Goal: Information Seeking & Learning: Learn about a topic

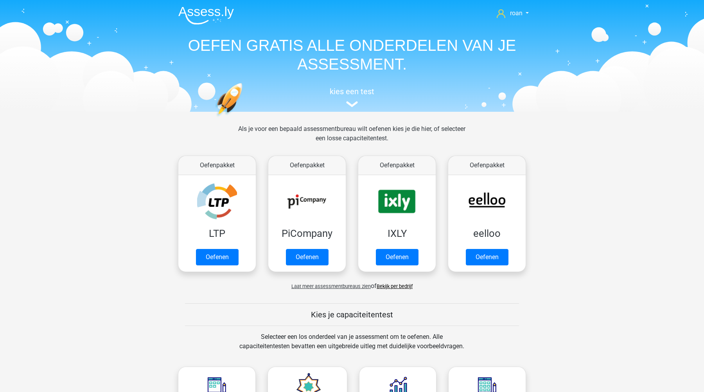
drag, startPoint x: 530, startPoint y: 4, endPoint x: 584, endPoint y: -39, distance: 69.8
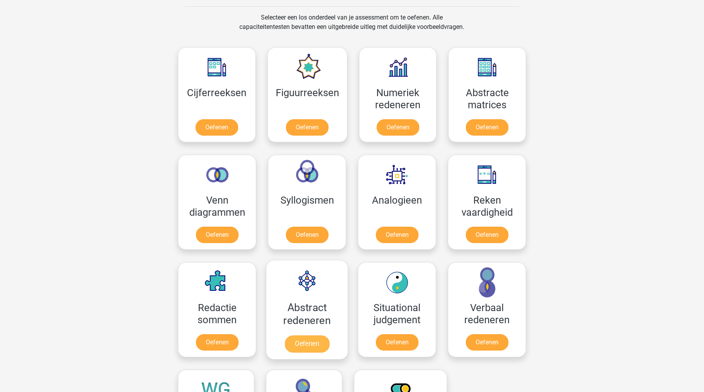
scroll to position [304, 0]
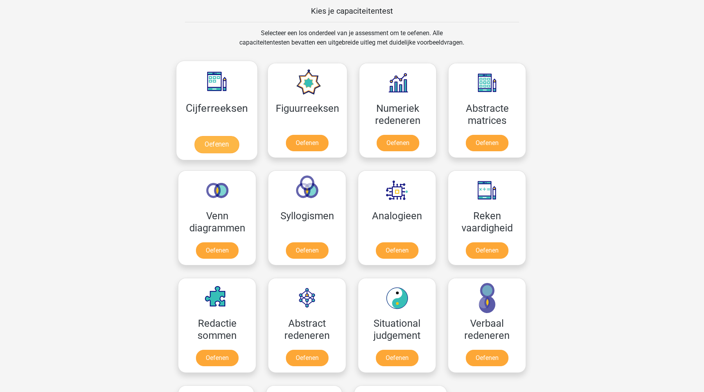
click at [216, 148] on link "Oefenen" at bounding box center [216, 144] width 45 height 17
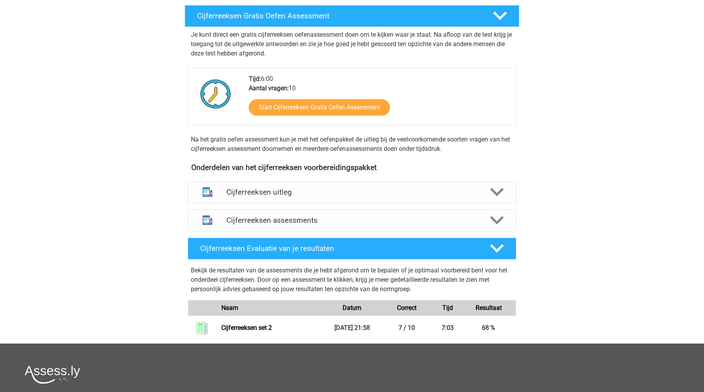
scroll to position [135, 0]
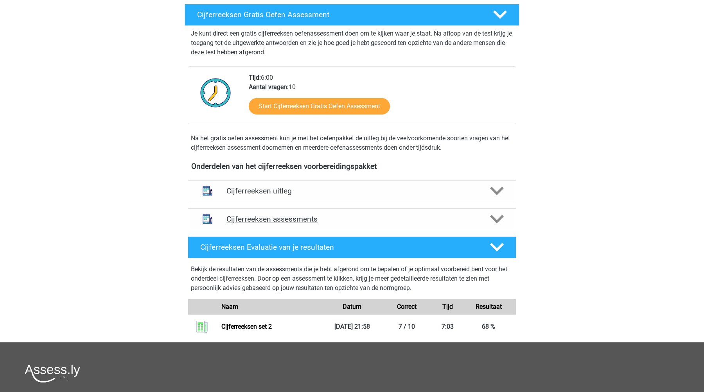
click at [278, 224] on h4 "Cijferreeksen assessments" at bounding box center [351, 219] width 251 height 9
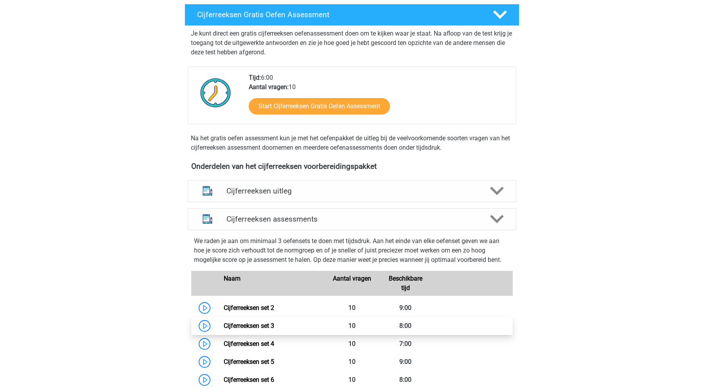
click at [249, 330] on link "Cijferreeksen set 3" at bounding box center [249, 325] width 50 height 7
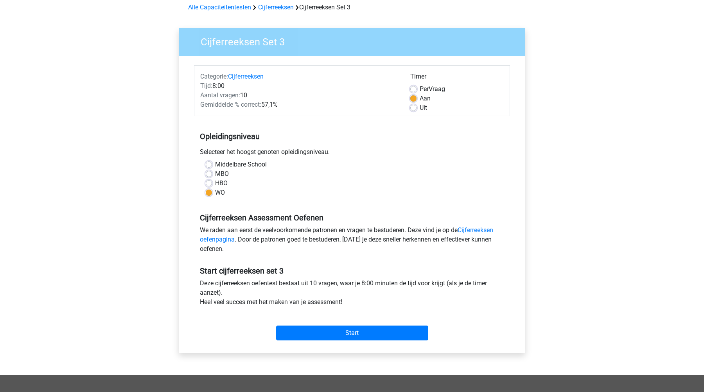
scroll to position [68, 0]
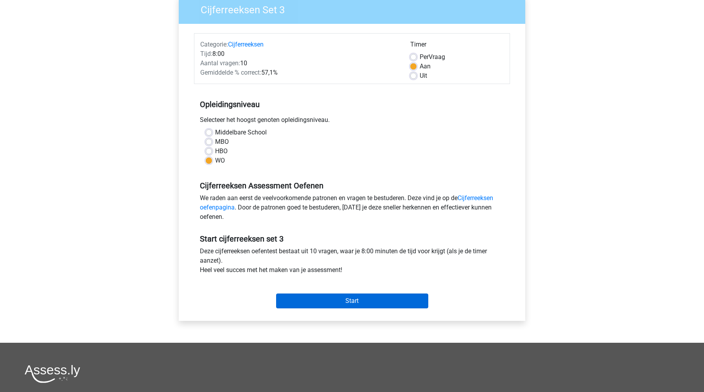
click at [347, 306] on input "Start" at bounding box center [352, 301] width 152 height 15
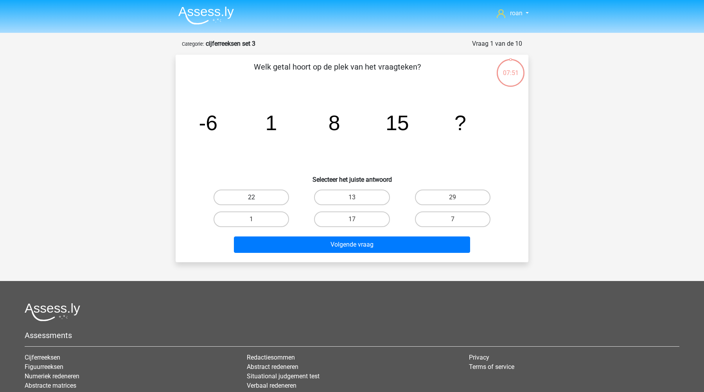
click at [279, 199] on label "22" at bounding box center [251, 198] width 75 height 16
click at [257, 199] on input "22" at bounding box center [253, 199] width 5 height 5
radio input "true"
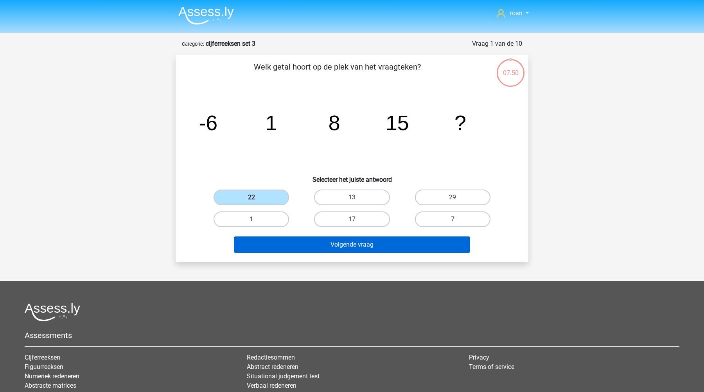
click at [325, 250] on button "Volgende vraag" at bounding box center [352, 245] width 237 height 16
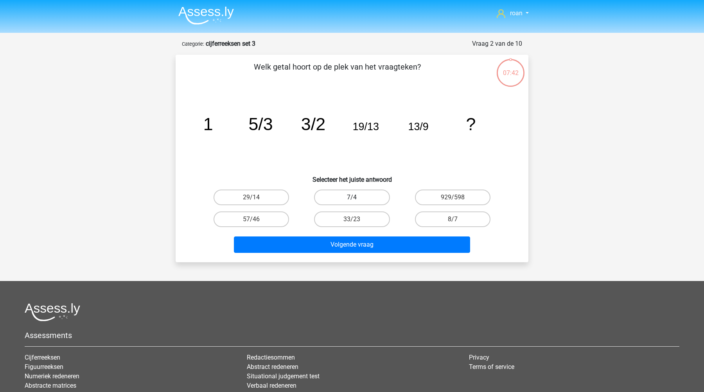
click at [370, 195] on label "7/4" at bounding box center [351, 198] width 75 height 16
click at [357, 197] on input "7/4" at bounding box center [354, 199] width 5 height 5
radio input "true"
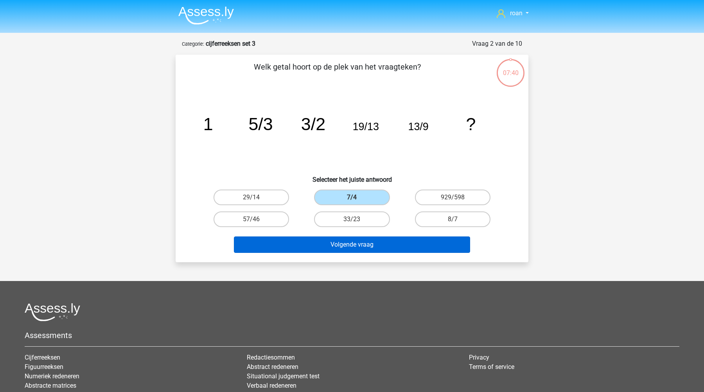
click at [316, 247] on button "Volgende vraag" at bounding box center [352, 245] width 237 height 16
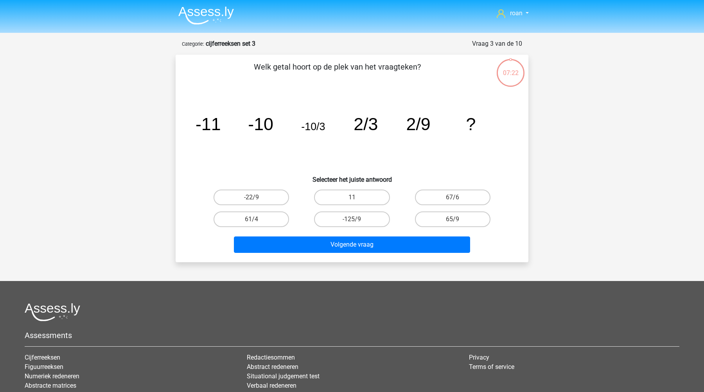
click at [355, 198] on input "11" at bounding box center [354, 199] width 5 height 5
radio input "true"
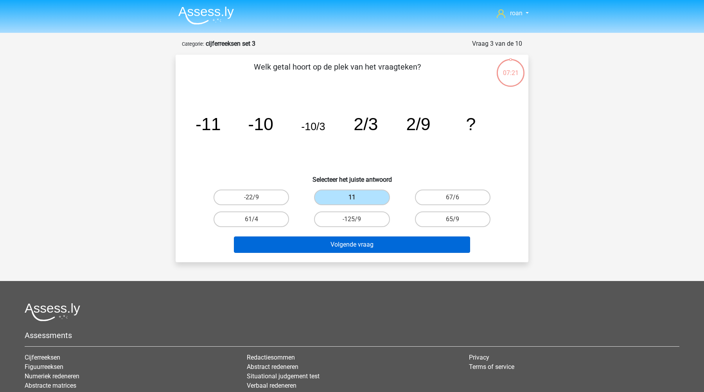
click at [384, 238] on button "Volgende vraag" at bounding box center [352, 245] width 237 height 16
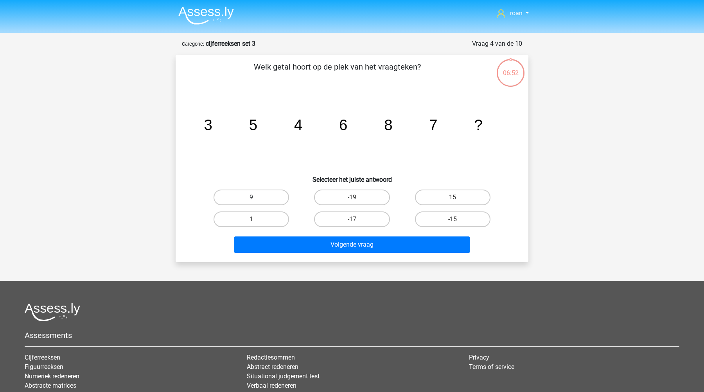
click at [235, 200] on label "9" at bounding box center [251, 198] width 75 height 16
click at [251, 200] on input "9" at bounding box center [253, 199] width 5 height 5
radio input "true"
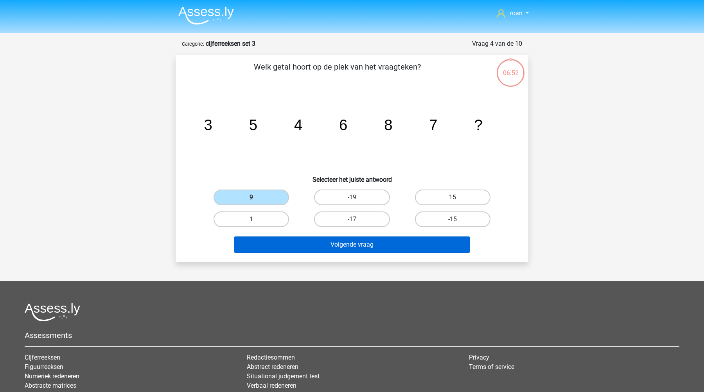
click at [325, 241] on button "Volgende vraag" at bounding box center [352, 245] width 237 height 16
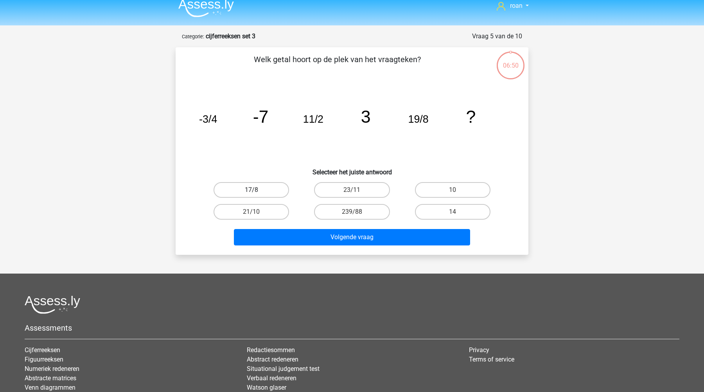
scroll to position [7, 0]
click at [443, 196] on label "10" at bounding box center [452, 191] width 75 height 16
click at [452, 196] on input "10" at bounding box center [454, 192] width 5 height 5
radio input "true"
drag, startPoint x: 393, startPoint y: 235, endPoint x: 409, endPoint y: 115, distance: 120.8
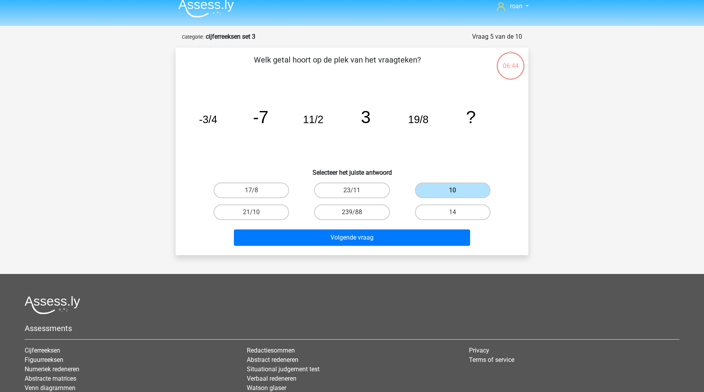
click at [409, 115] on div "Welk getal hoort op de plek van het vraagteken? image/svg+xml -3/4 -7 11/2 3 19…" at bounding box center [352, 151] width 346 height 195
click at [255, 192] on input "17/8" at bounding box center [253, 192] width 5 height 5
radio input "true"
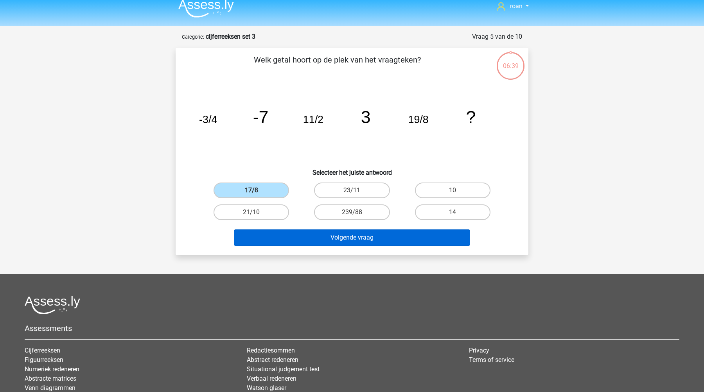
click at [328, 241] on button "Volgende vraag" at bounding box center [352, 238] width 237 height 16
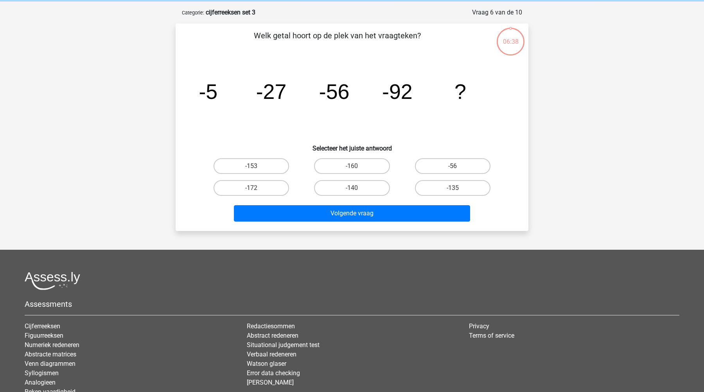
scroll to position [31, 0]
click at [460, 185] on label "-135" at bounding box center [452, 188] width 75 height 16
click at [458, 188] on input "-135" at bounding box center [454, 190] width 5 height 5
radio input "true"
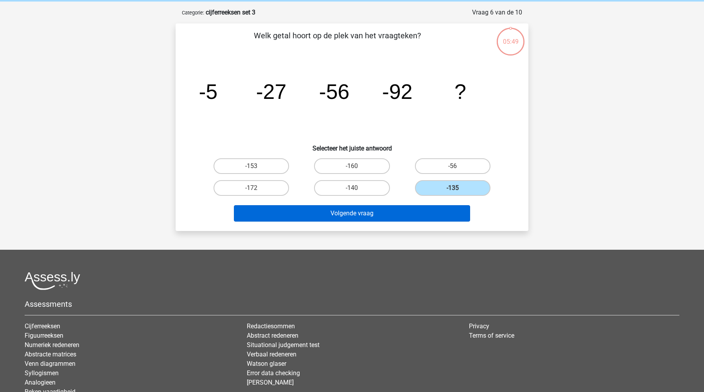
click at [409, 219] on button "Volgende vraag" at bounding box center [352, 213] width 237 height 16
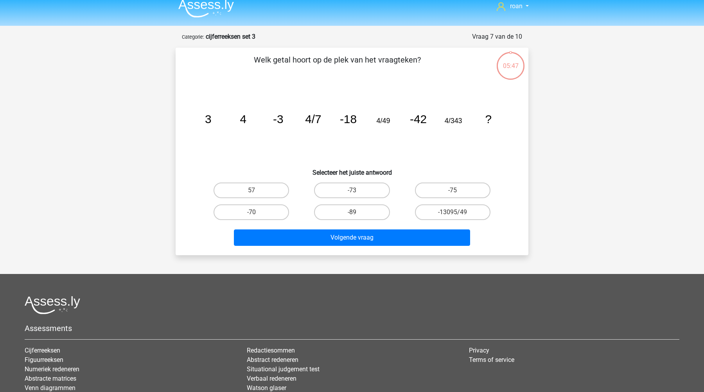
scroll to position [6, 0]
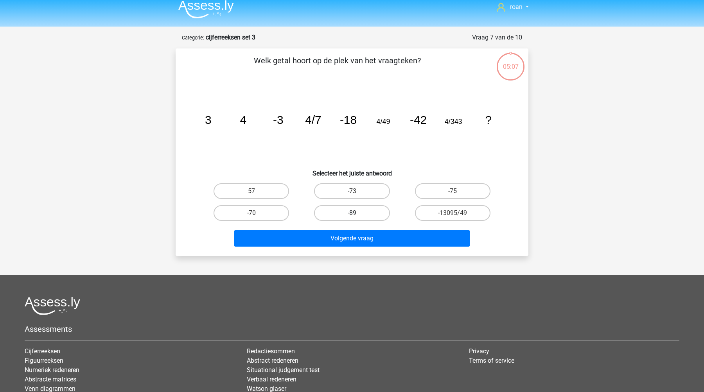
click at [354, 211] on label "-89" at bounding box center [351, 213] width 75 height 16
click at [354, 213] on input "-89" at bounding box center [354, 215] width 5 height 5
radio input "true"
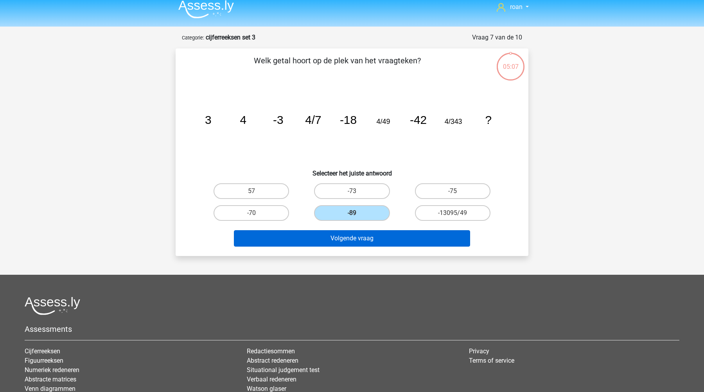
click at [349, 235] on button "Volgende vraag" at bounding box center [352, 238] width 237 height 16
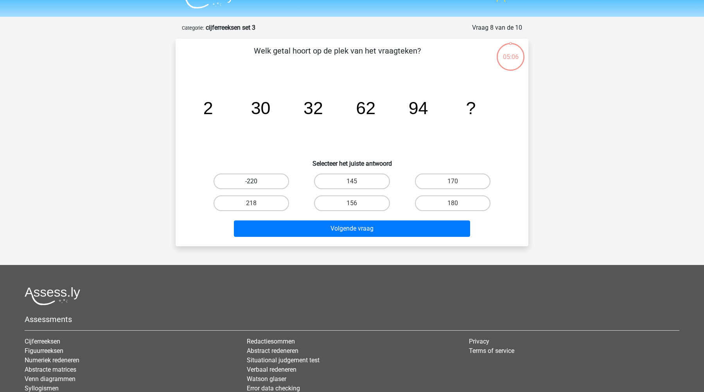
scroll to position [16, 0]
drag, startPoint x: 355, startPoint y: 233, endPoint x: 418, endPoint y: 149, distance: 105.1
click at [418, 149] on div "Welk getal hoort op de plek van het vraagteken? image/svg+xml 2 30 32 62 94 ? S…" at bounding box center [352, 142] width 346 height 195
click at [443, 184] on label "170" at bounding box center [452, 181] width 75 height 16
click at [452, 184] on input "170" at bounding box center [454, 183] width 5 height 5
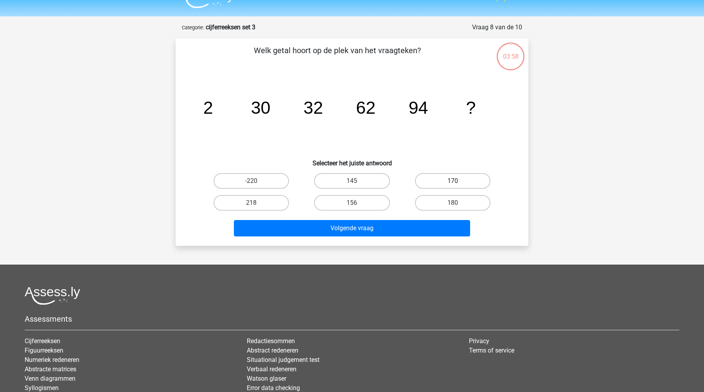
radio input "true"
click at [361, 183] on label "145" at bounding box center [351, 181] width 75 height 16
click at [357, 183] on input "145" at bounding box center [354, 183] width 5 height 5
radio input "true"
click at [366, 201] on label "156" at bounding box center [351, 203] width 75 height 16
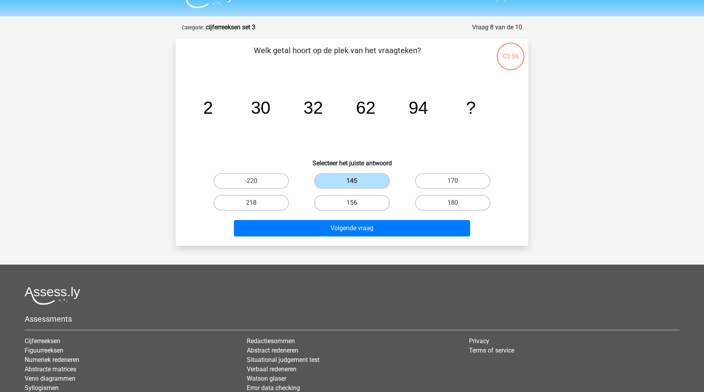
click at [357, 203] on input "156" at bounding box center [354, 205] width 5 height 5
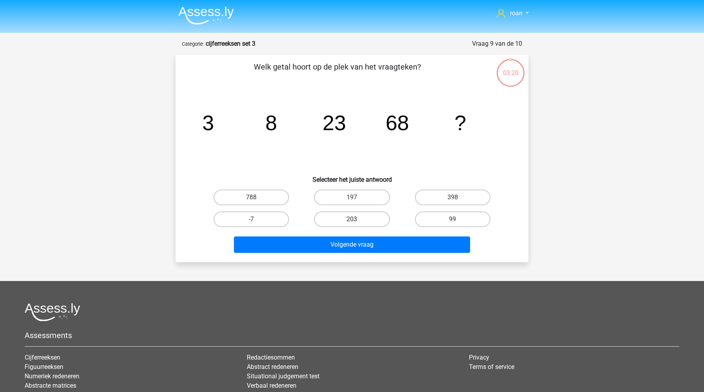
click at [337, 219] on label "203" at bounding box center [351, 220] width 75 height 16
click at [352, 219] on input "203" at bounding box center [354, 221] width 5 height 5
radio input "true"
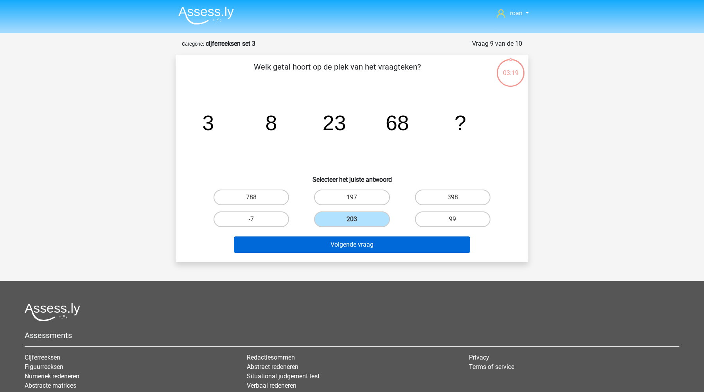
click at [361, 251] on button "Volgende vraag" at bounding box center [352, 245] width 237 height 16
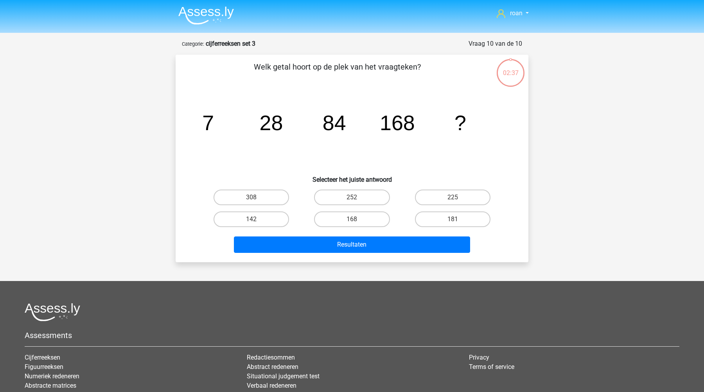
click at [349, 206] on div "252" at bounding box center [352, 198] width 101 height 22
click at [348, 222] on label "168" at bounding box center [351, 220] width 75 height 16
click at [352, 222] on input "168" at bounding box center [354, 221] width 5 height 5
radio input "true"
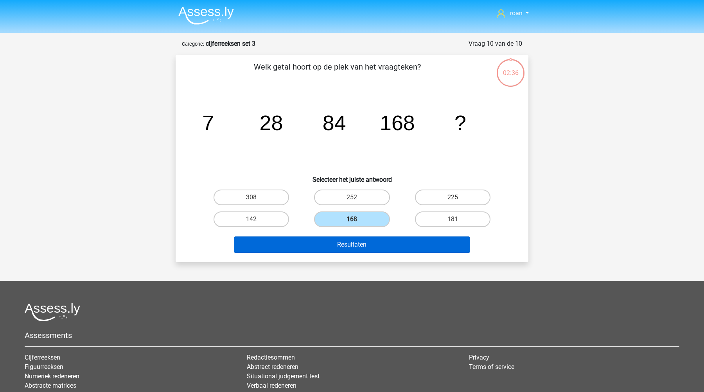
click at [366, 241] on button "Resultaten" at bounding box center [352, 245] width 237 height 16
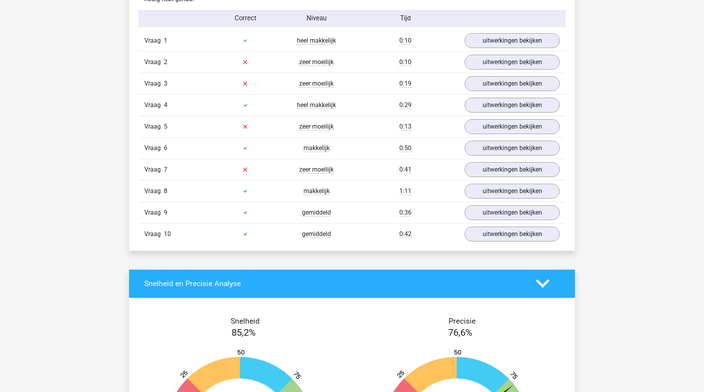
scroll to position [508, 0]
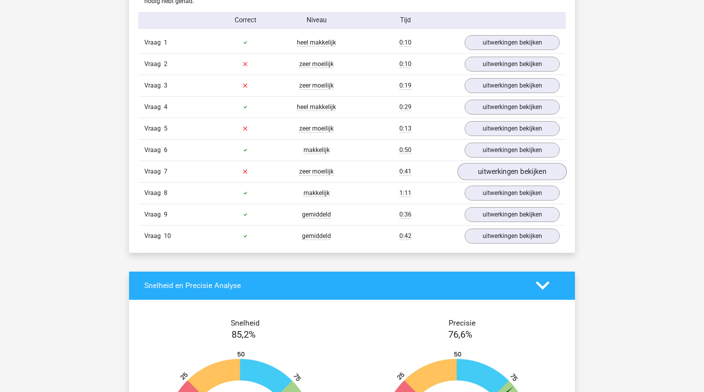
click at [492, 168] on link "uitwerkingen bekijken" at bounding box center [512, 171] width 109 height 17
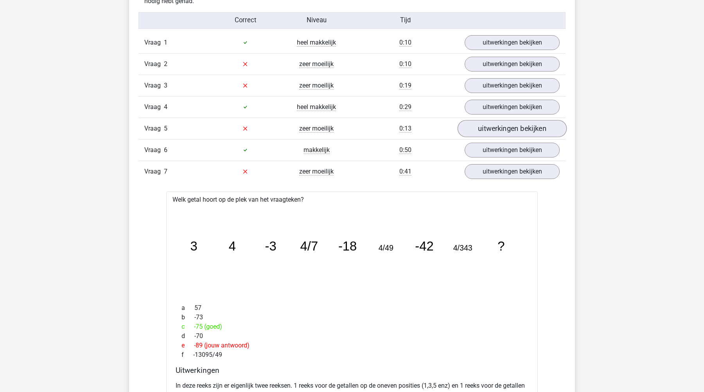
click at [488, 120] on link "uitwerkingen bekijken" at bounding box center [512, 128] width 109 height 17
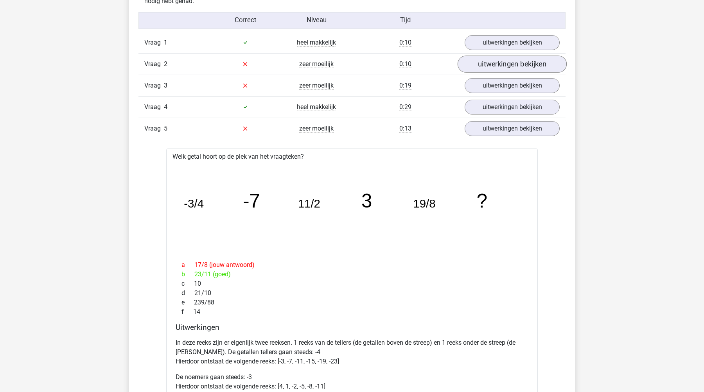
click at [483, 65] on link "uitwerkingen bekijken" at bounding box center [512, 64] width 109 height 17
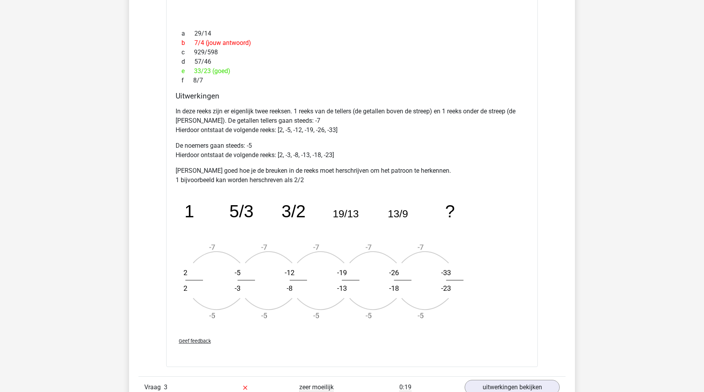
scroll to position [774, 0]
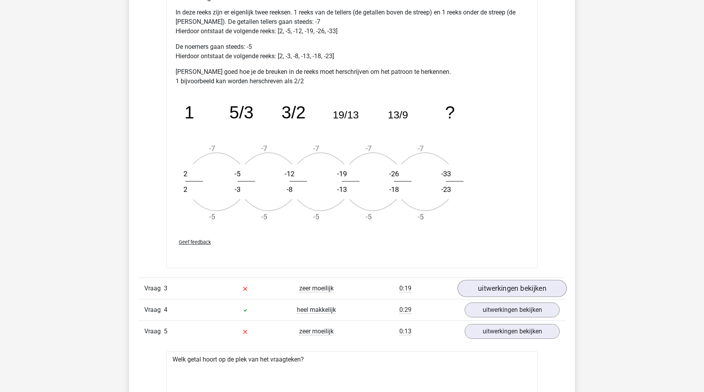
click at [496, 292] on link "uitwerkingen bekijken" at bounding box center [512, 288] width 109 height 17
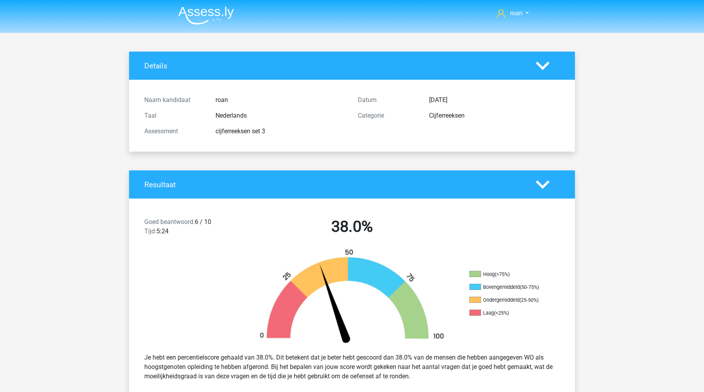
scroll to position [0, 0]
